Goal: Complete application form

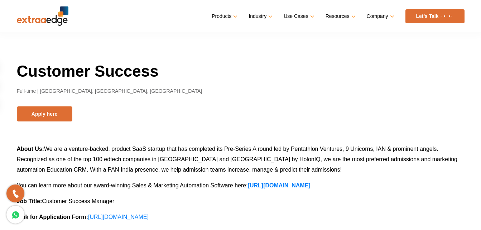
click at [56, 116] on button "Apply here" at bounding box center [44, 113] width 55 height 15
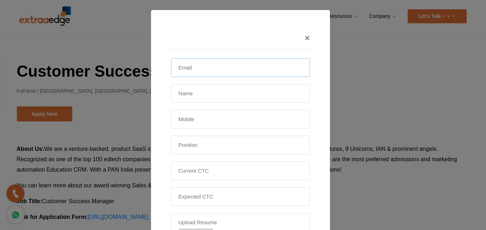
click at [229, 70] on input "email" at bounding box center [240, 67] width 139 height 19
type input "[EMAIL_ADDRESS][PERSON_NAME][DOMAIN_NAME]"
type input "[PERSON_NAME]"
type input "9873545570"
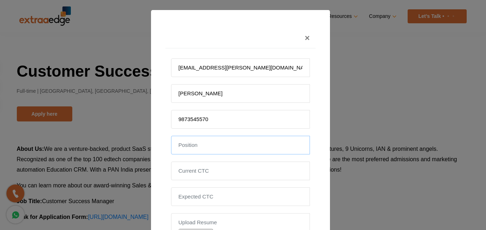
click at [232, 146] on input "text" at bounding box center [240, 145] width 139 height 19
type input "Customer success Manager"
click at [215, 175] on input "tel" at bounding box center [240, 170] width 139 height 19
type input "14"
click at [217, 191] on input "tel" at bounding box center [240, 196] width 139 height 19
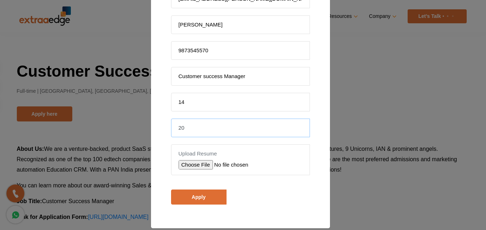
scroll to position [72, 0]
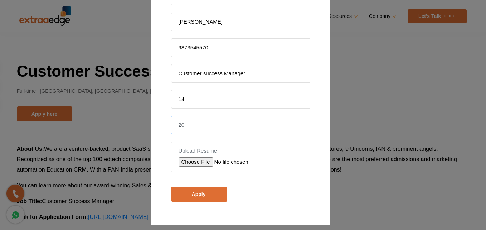
type input "20"
click at [204, 160] on input "file" at bounding box center [230, 161] width 102 height 9
type input "C:\fakepath\[PERSON_NAME] Resume.pdf"
click at [199, 193] on input "Apply" at bounding box center [198, 193] width 55 height 15
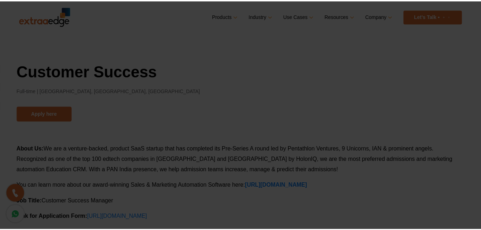
scroll to position [92, 0]
